Goal: Check status: Check status

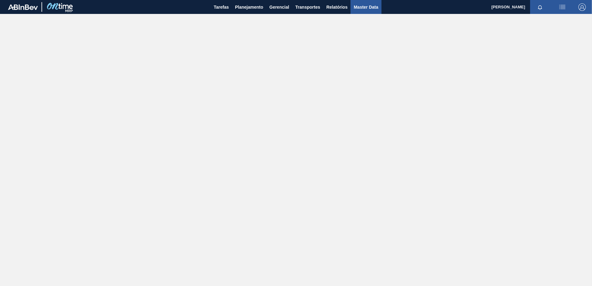
click at [366, 6] on span "Master Data" at bounding box center [366, 6] width 24 height 7
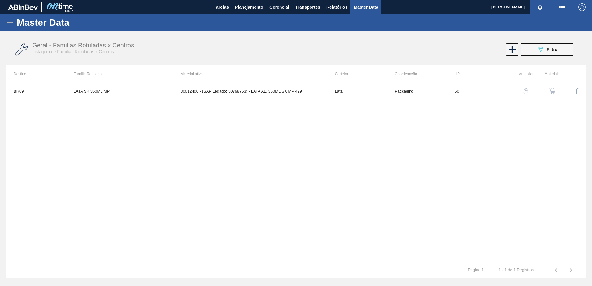
click at [7, 20] on icon at bounding box center [9, 22] width 7 height 7
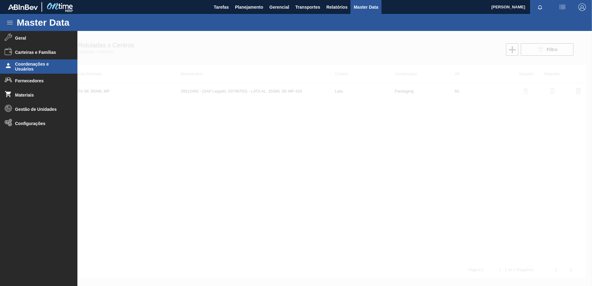
click at [37, 62] on span "Coordenações e Usuários" at bounding box center [40, 67] width 51 height 10
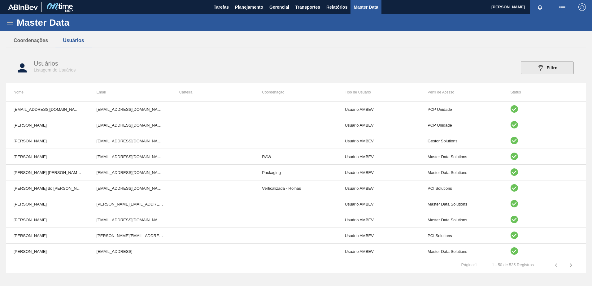
click at [554, 71] on div "089F7B8B-B2A5-4AFE-B5C0-19BA573D28AC Filtro" at bounding box center [547, 67] width 21 height 7
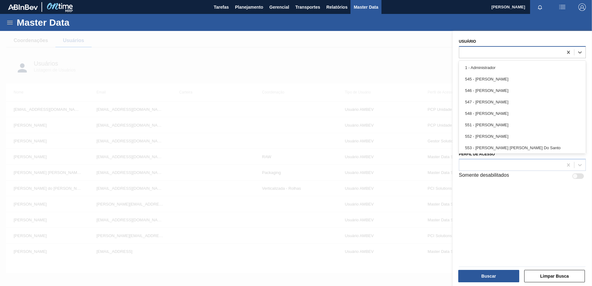
click at [477, 50] on div at bounding box center [511, 52] width 104 height 9
type input "let"
click at [494, 77] on div "799 - [PERSON_NAME]" at bounding box center [522, 78] width 127 height 11
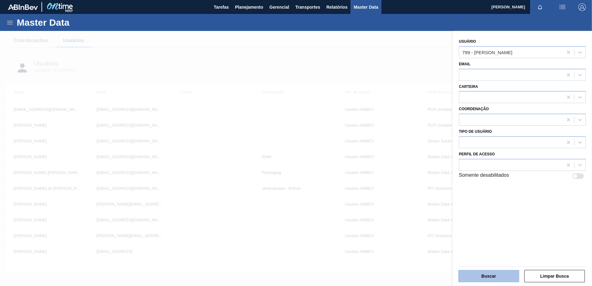
click at [485, 273] on button "Buscar" at bounding box center [488, 276] width 61 height 12
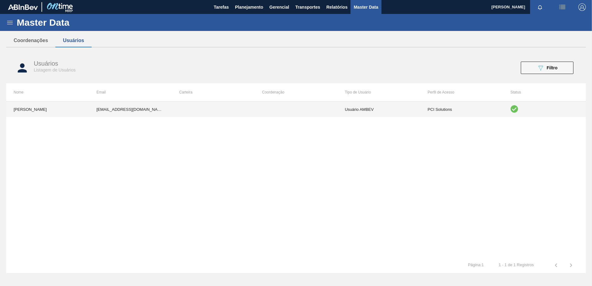
click at [147, 115] on td "[EMAIL_ADDRESS][DOMAIN_NAME]" at bounding box center [130, 109] width 83 height 15
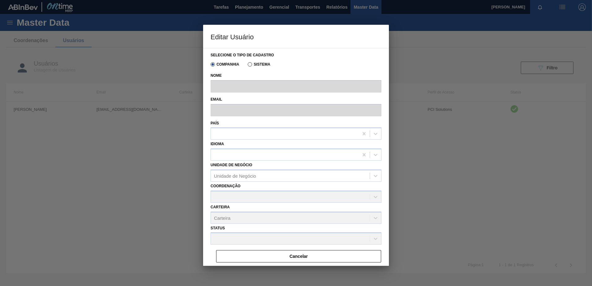
type input "[PERSON_NAME]"
type input "[EMAIL_ADDRESS][DOMAIN_NAME]"
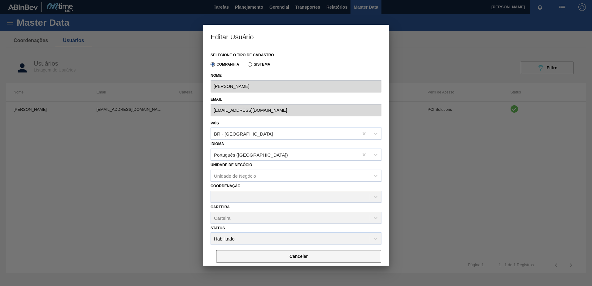
click at [283, 251] on button "Cancelar" at bounding box center [298, 256] width 165 height 12
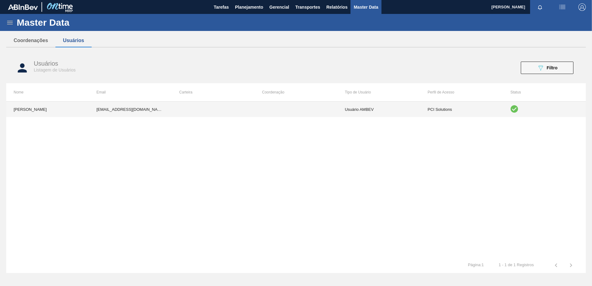
click at [430, 110] on td "PCI Solutions" at bounding box center [461, 109] width 83 height 15
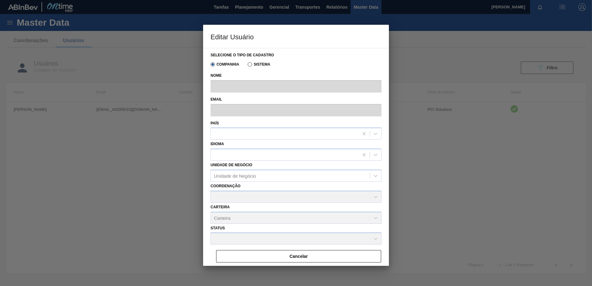
type input "[PERSON_NAME]"
type input "[EMAIL_ADDRESS][DOMAIN_NAME]"
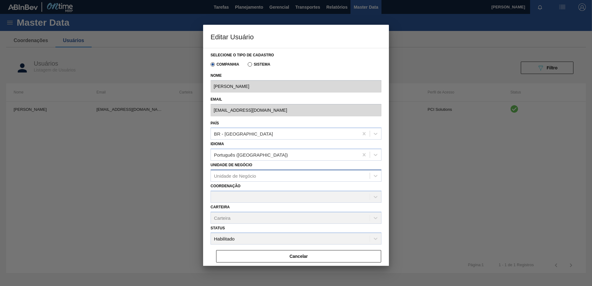
click at [280, 175] on div "Unidade de Negócio" at bounding box center [290, 175] width 159 height 9
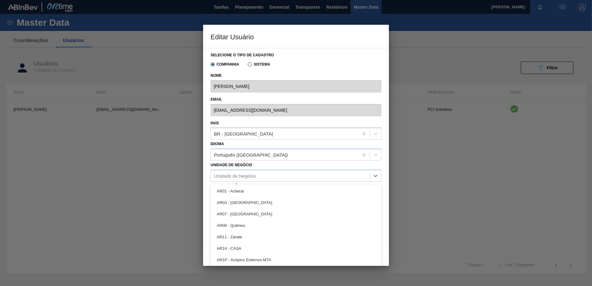
click at [292, 165] on div "Unidade de Negócio option AR01 - Acheral focused, 1 of 95. 95 results available…" at bounding box center [296, 171] width 171 height 21
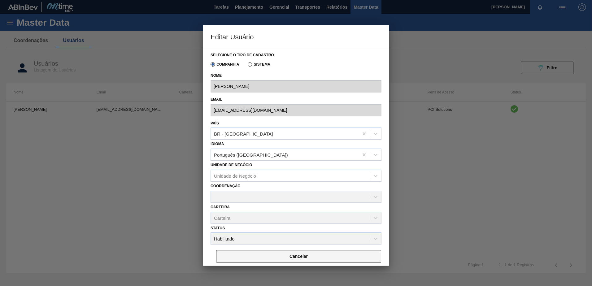
click at [291, 260] on button "Cancelar" at bounding box center [298, 256] width 165 height 12
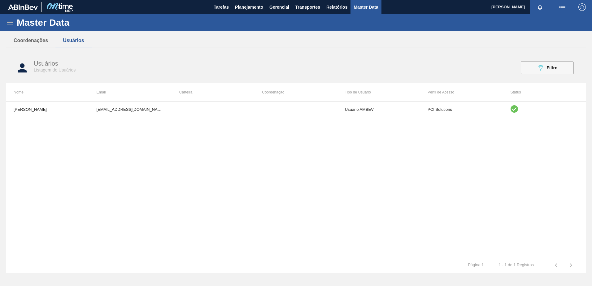
click at [15, 25] on div "Master Data" at bounding box center [296, 22] width 592 height 17
click at [12, 24] on icon at bounding box center [9, 22] width 7 height 7
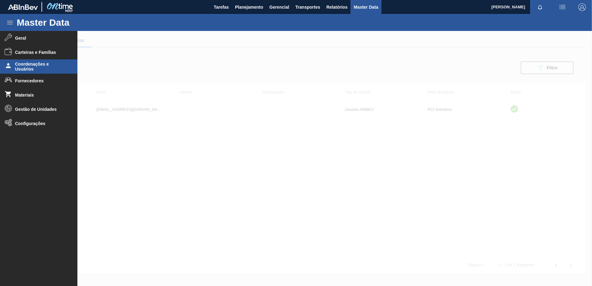
click at [468, 89] on div at bounding box center [296, 158] width 592 height 255
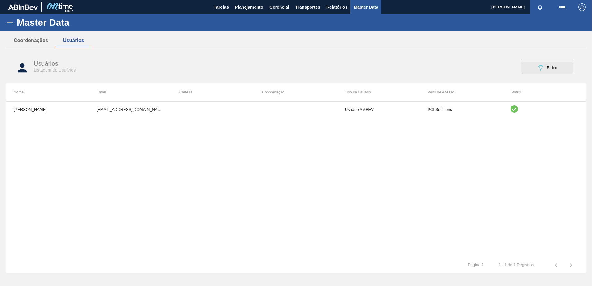
click at [549, 68] on span "Filtro" at bounding box center [552, 67] width 11 height 5
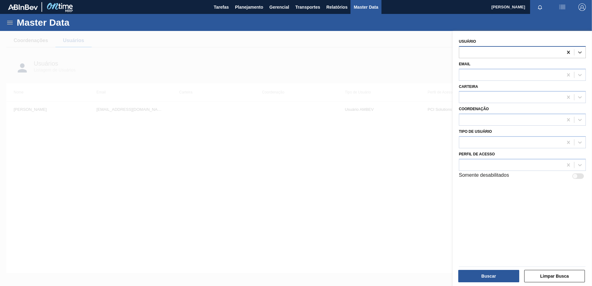
click at [568, 51] on icon at bounding box center [568, 52] width 6 height 6
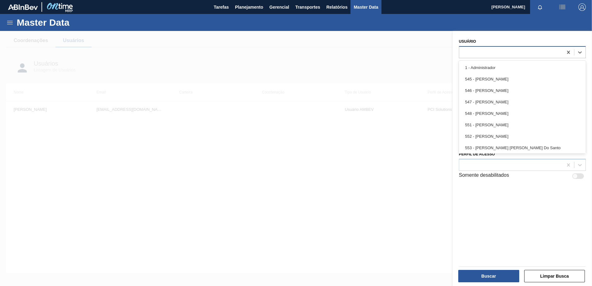
click at [555, 54] on div at bounding box center [511, 52] width 104 height 9
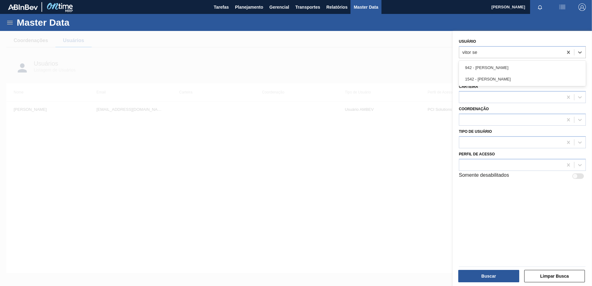
type input "vitor sec"
click at [485, 80] on div "1542 - [PERSON_NAME]" at bounding box center [522, 78] width 127 height 11
click at [491, 276] on button "Buscar" at bounding box center [488, 276] width 61 height 12
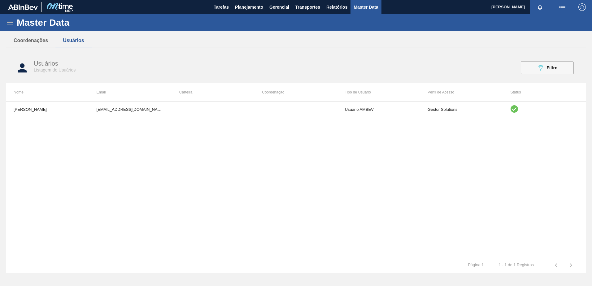
click at [299, 118] on div "Vitor Secfem Rodrigues [EMAIL_ADDRESS][DOMAIN_NAME] Usuário AMBEV Gestor Soluti…" at bounding box center [296, 179] width 580 height 156
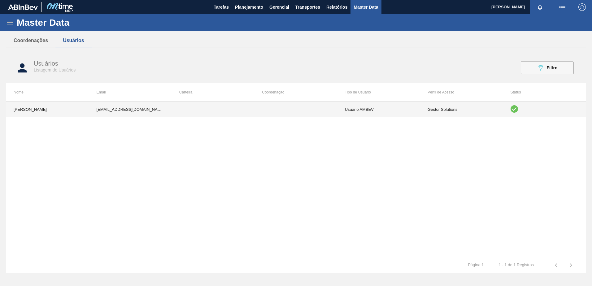
click at [302, 115] on td at bounding box center [295, 109] width 83 height 15
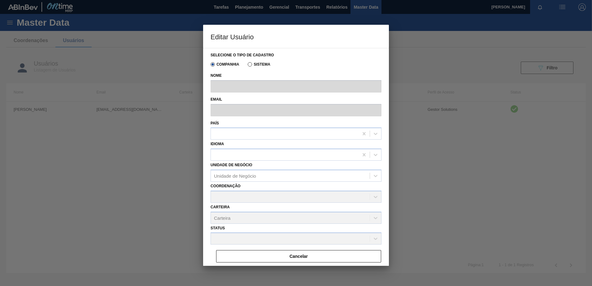
type input "[PERSON_NAME]"
type input "[EMAIL_ADDRESS][DOMAIN_NAME]"
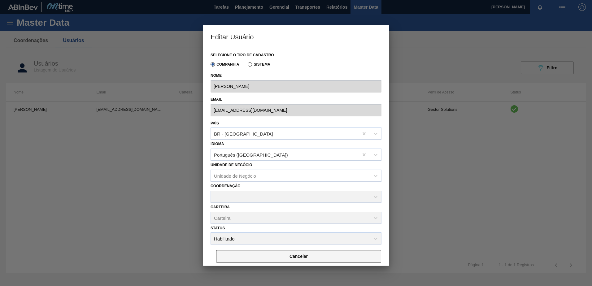
click at [277, 254] on button "Cancelar" at bounding box center [298, 256] width 165 height 12
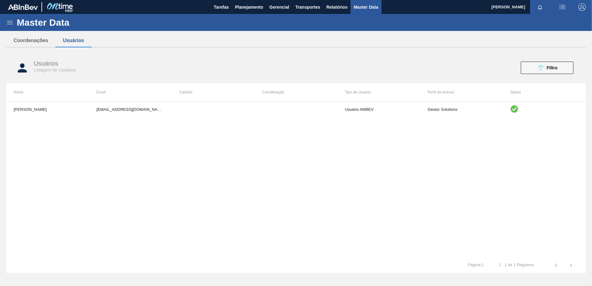
click at [364, 7] on span "Master Data" at bounding box center [366, 6] width 24 height 7
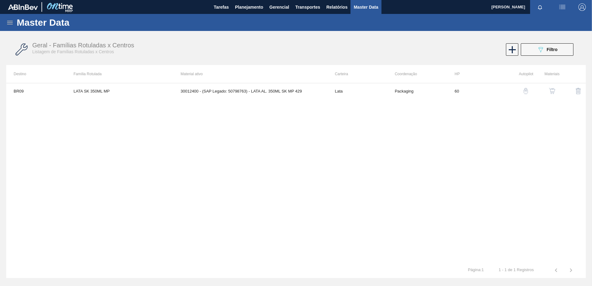
click at [8, 23] on icon at bounding box center [9, 22] width 7 height 7
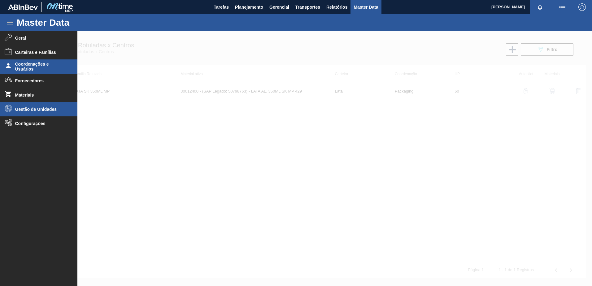
click at [36, 113] on li "Gestão de Unidades" at bounding box center [38, 109] width 77 height 14
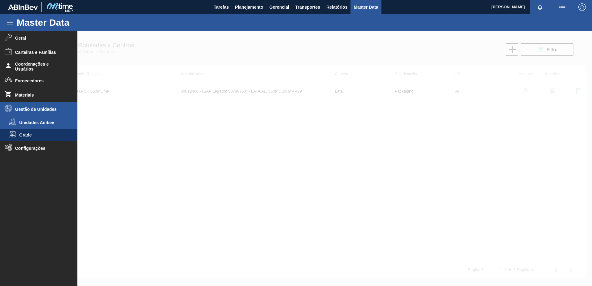
click at [35, 119] on li "Unidades Ambev" at bounding box center [38, 122] width 77 height 12
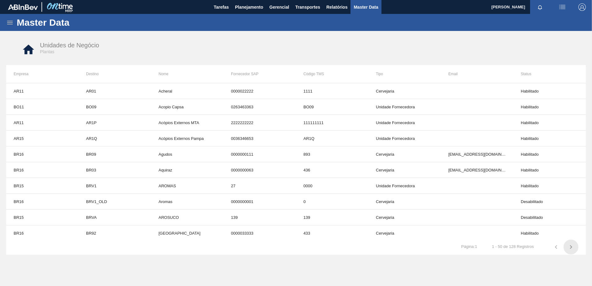
click at [573, 248] on icon "button" at bounding box center [570, 246] width 7 height 7
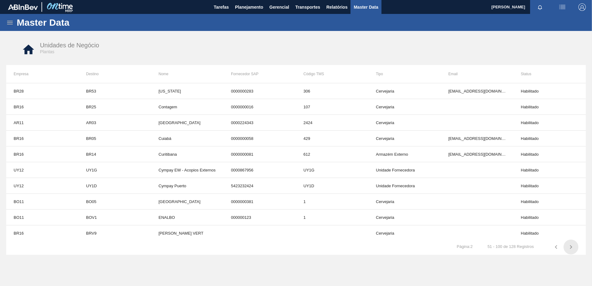
click at [570, 244] on icon "button" at bounding box center [570, 246] width 7 height 7
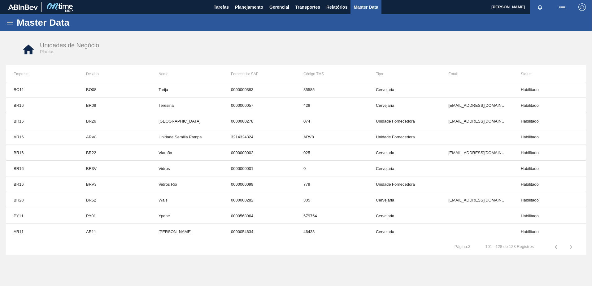
scroll to position [286, 0]
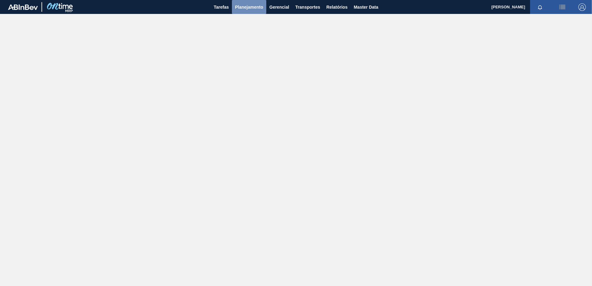
click at [236, 5] on span "Planejamento" at bounding box center [249, 6] width 28 height 7
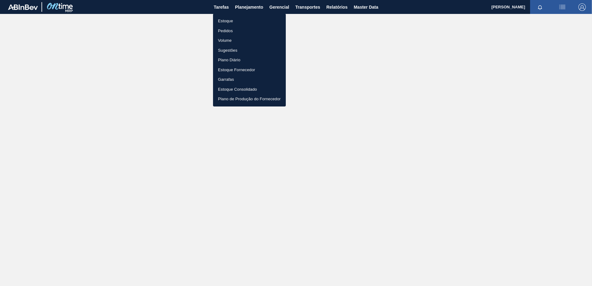
click at [220, 21] on li "Estoque" at bounding box center [249, 21] width 73 height 10
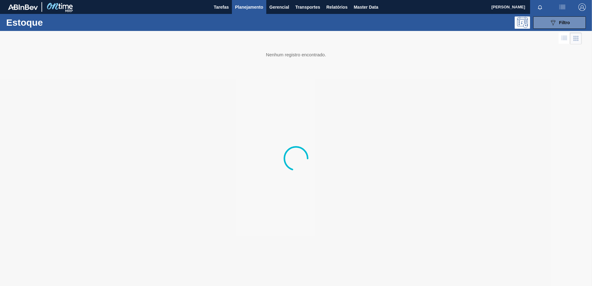
click at [254, 6] on span "Planejamento" at bounding box center [249, 6] width 28 height 7
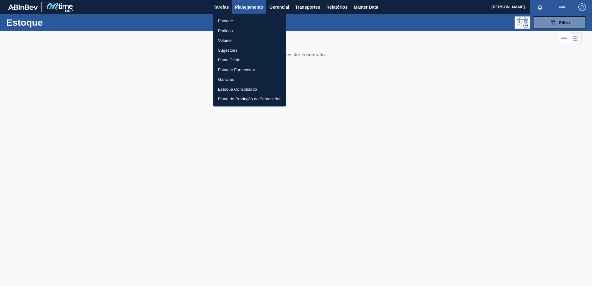
click at [225, 21] on li "Estoque" at bounding box center [249, 21] width 73 height 10
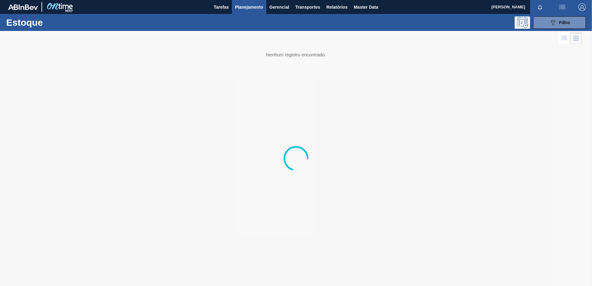
click at [548, 29] on div "Estoque 089F7B8B-B2A5-4AFE-B5C0-19BA573D28AC Filtro" at bounding box center [296, 22] width 592 height 17
click at [548, 25] on button "089F7B8B-B2A5-4AFE-B5C0-19BA573D28AC Filtro" at bounding box center [559, 22] width 53 height 12
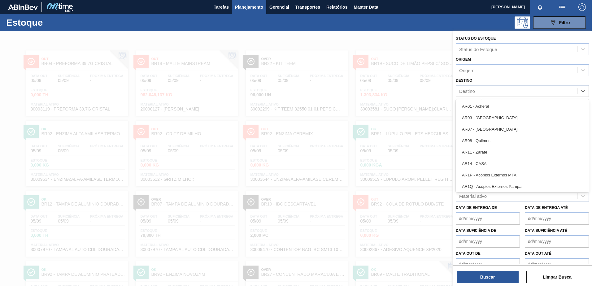
click at [485, 94] on div "Destino" at bounding box center [516, 91] width 121 height 9
type input "BR09"
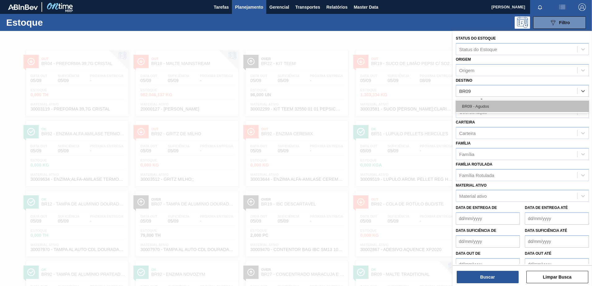
click at [494, 106] on div "BR09 - Agudos" at bounding box center [522, 106] width 133 height 11
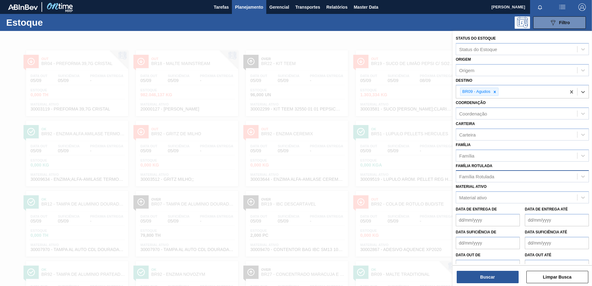
click at [477, 176] on div "Família Rotulada" at bounding box center [476, 176] width 35 height 5
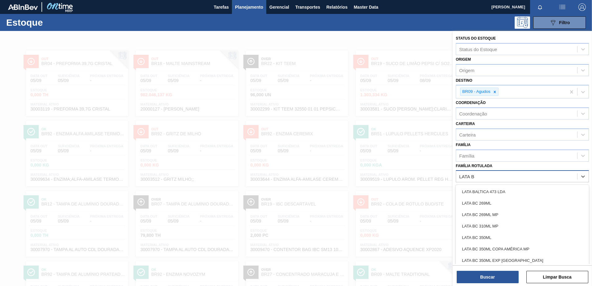
type Rotulada "LATA BC"
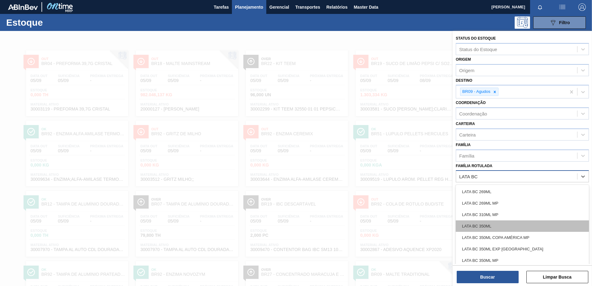
click at [492, 224] on div "LATA BC 350ML" at bounding box center [522, 225] width 133 height 11
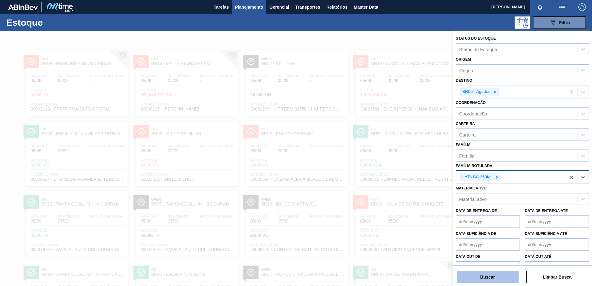
click at [491, 273] on button "Buscar" at bounding box center [488, 277] width 62 height 12
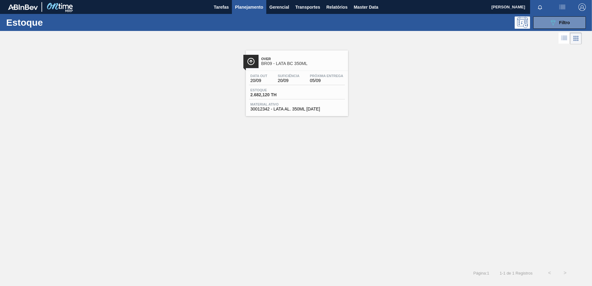
click at [304, 69] on div "Over BR09 - LATA BC 350ML Data out 20/09 Suficiência 20/09 Próxima Entrega 05/0…" at bounding box center [297, 83] width 102 height 66
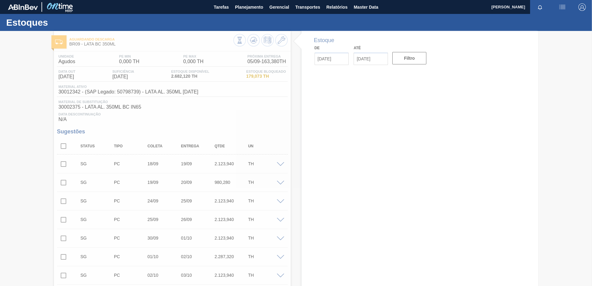
type input "05/09/2025"
type input "19/09/2025"
